Goal: Task Accomplishment & Management: Complete application form

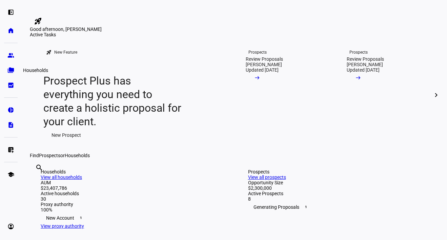
click at [13, 71] on eth-mat-symbol "folder_copy" at bounding box center [10, 70] width 7 height 7
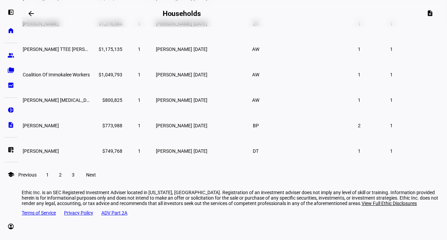
scroll to position [175, 0]
click at [66, 182] on span at bounding box center [60, 175] width 12 height 16
click at [82, 128] on span "A [PERSON_NAME] & [PERSON_NAME]" at bounding box center [64, 125] width 82 height 5
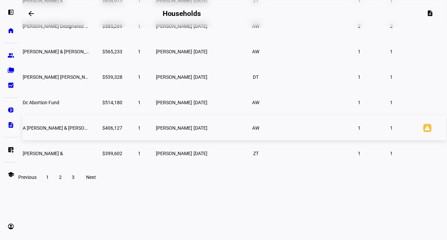
scroll to position [129, 0]
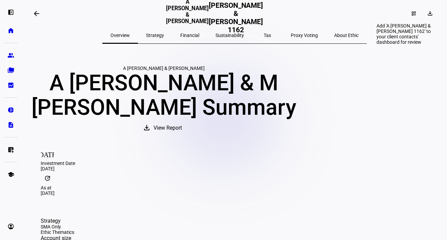
click at [411, 15] on mat-icon "dashboard_customize" at bounding box center [413, 13] width 5 height 5
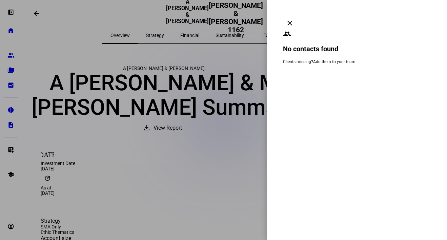
click at [294, 19] on mat-icon "clear" at bounding box center [290, 23] width 8 height 8
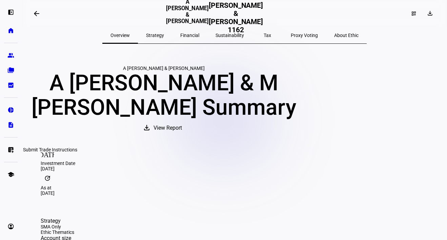
click at [13, 151] on eth-mat-symbol "list_alt_add" at bounding box center [10, 149] width 7 height 7
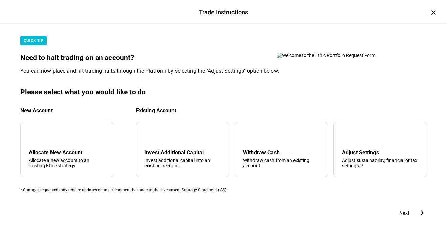
scroll to position [197, 0]
click at [262, 149] on div "Withdraw Cash" at bounding box center [281, 152] width 77 height 6
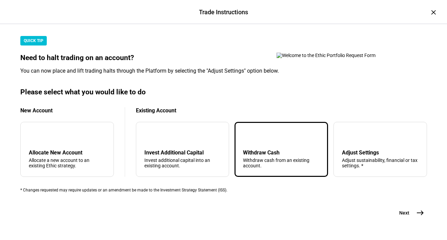
scroll to position [232, 0]
click at [419, 208] on mat-icon "east" at bounding box center [420, 212] width 8 height 8
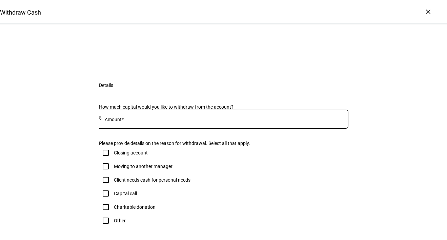
scroll to position [33, 0]
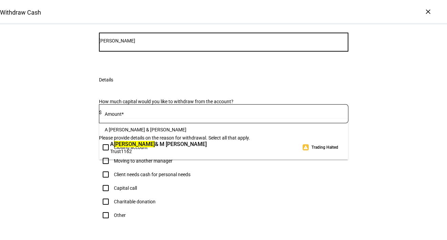
type input "[PERSON_NAME]"
click at [183, 144] on span "A [PERSON_NAME] & [PERSON_NAME]" at bounding box center [158, 144] width 97 height 8
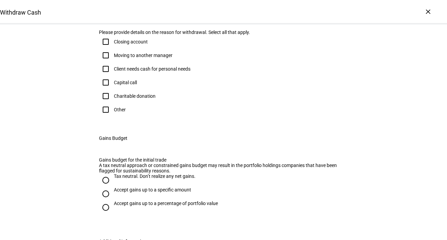
scroll to position [159, 0]
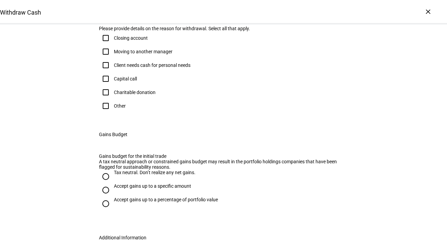
click at [197, 6] on input at bounding box center [225, 2] width 247 height 5
type input "85,000"
click at [138, 68] on div "Client needs cash for personal needs" at bounding box center [152, 64] width 77 height 5
click at [112, 72] on input "Client needs cash for personal needs" at bounding box center [106, 65] width 14 height 14
checkbox input "true"
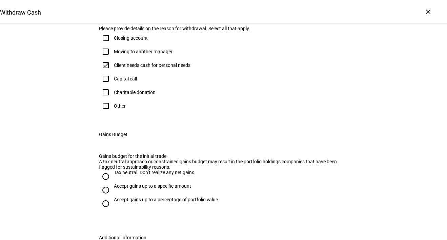
click at [372, 191] on div "Withdraw Cash Complete and submit this form to raise cash for withdrawal. Accou…" at bounding box center [223, 82] width 447 height 434
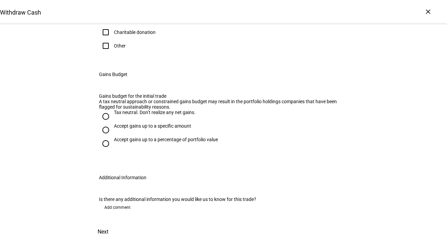
scroll to position [352, 0]
click at [106, 109] on input "Tax neutral. Don’t realize any net gains." at bounding box center [106, 116] width 14 height 14
radio input "true"
click at [371, 133] on div "Withdraw Cash Complete and submit this form to raise cash for withdrawal. Accou…" at bounding box center [223, 22] width 447 height 434
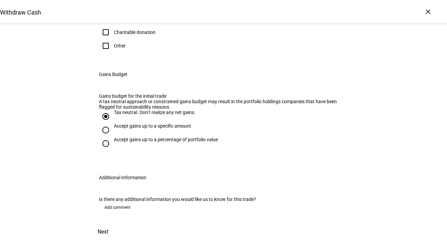
click at [123, 202] on span "Add comment" at bounding box center [117, 207] width 26 height 11
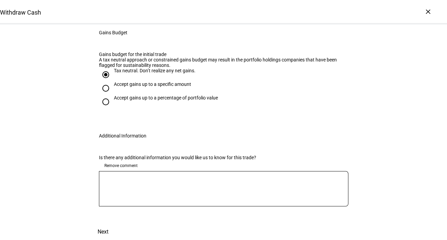
click at [184, 201] on textarea at bounding box center [223, 188] width 249 height 24
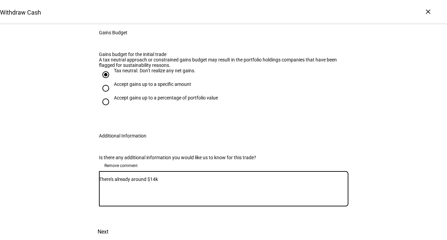
click at [207, 200] on textarea "There's already around $14k" at bounding box center [223, 188] width 249 height 24
type textarea "There's already around $14k cash available in the account, but we need $85k tot…"
click at [108, 223] on span "Next" at bounding box center [103, 231] width 11 height 16
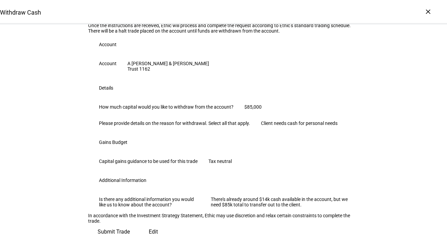
scroll to position [203, 0]
click at [130, 223] on span "Submit Trade" at bounding box center [114, 231] width 32 height 16
